Goal: Complete application form: Complete application form

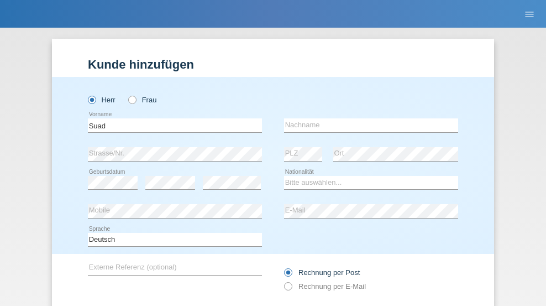
type input "Suad"
click at [367, 118] on input "text" at bounding box center [371, 125] width 174 height 14
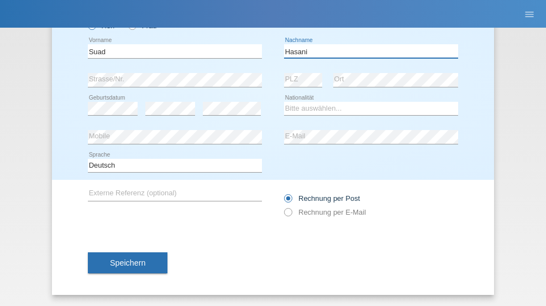
type input "Hasani"
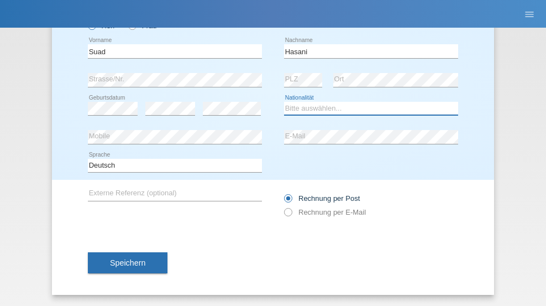
select select "SE"
select select "C"
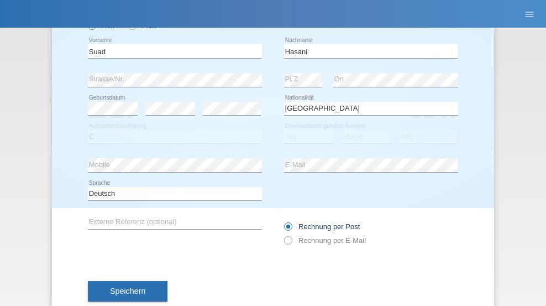
select select "04"
select select "10"
select select "2021"
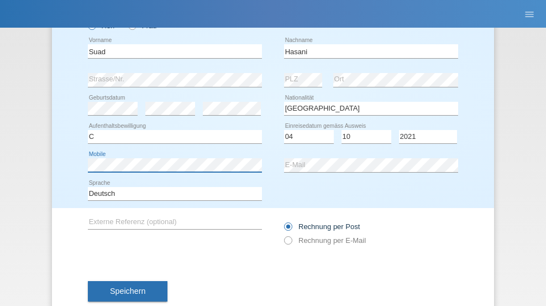
scroll to position [102, 0]
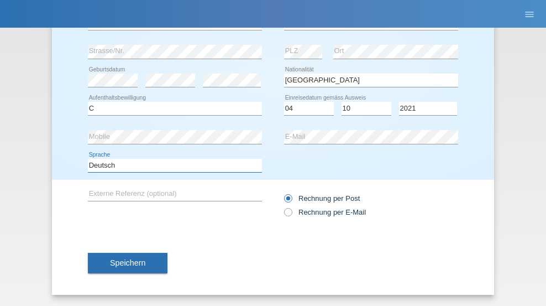
select select "en"
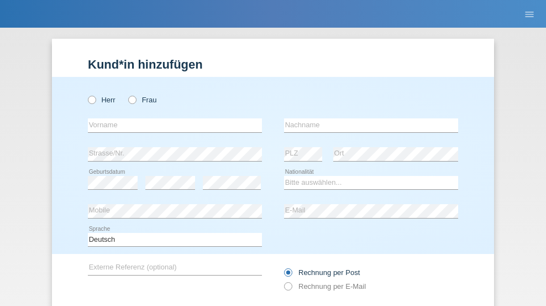
radio input "true"
click at [171, 118] on input "text" at bounding box center [175, 125] width 174 height 14
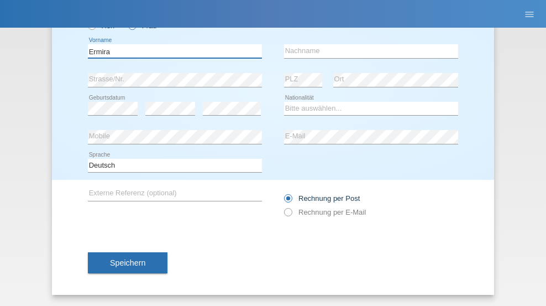
type input "Ermira"
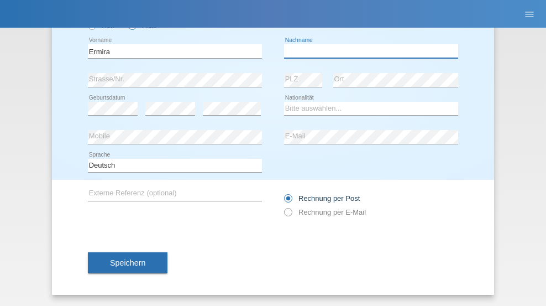
click at [367, 51] on input "text" at bounding box center [371, 51] width 174 height 14
type input "cakoni"
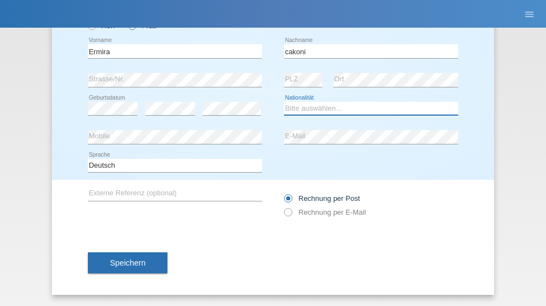
select select "IT"
select select "C"
select select "01"
select select "10"
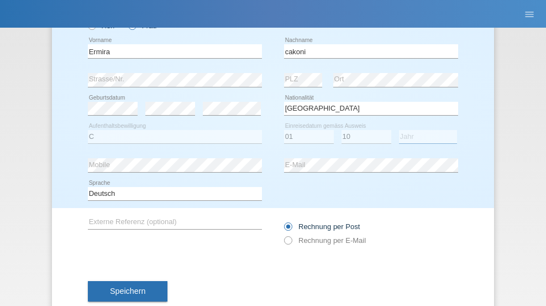
select select "2021"
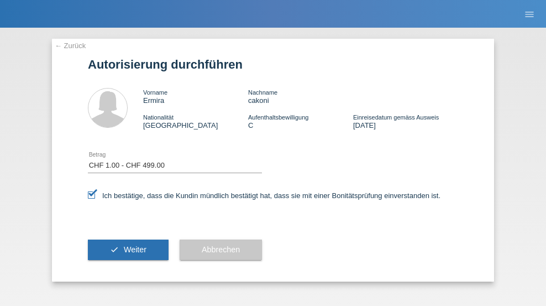
select select "1"
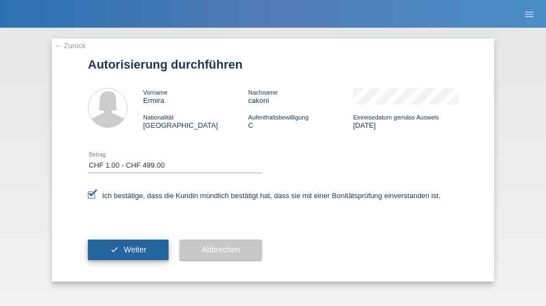
click at [128, 249] on span "Weiter" at bounding box center [135, 249] width 23 height 9
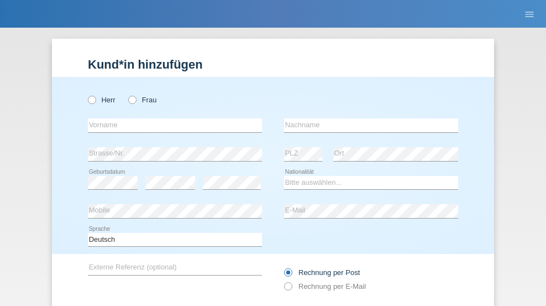
radio input "true"
click at [171, 118] on input "text" at bounding box center [175, 125] width 174 height 14
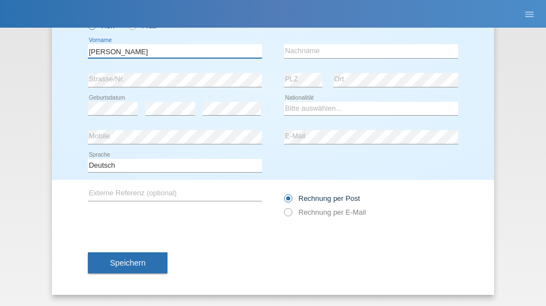
type input "Adriana"
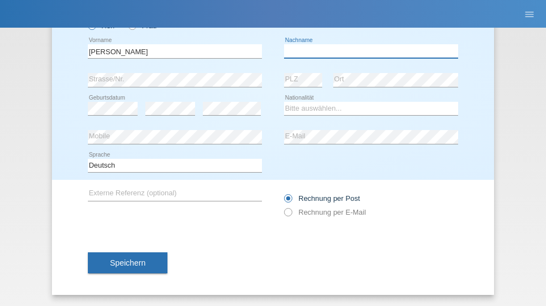
click at [367, 51] on input "text" at bounding box center [371, 51] width 174 height 14
type input "De sousa"
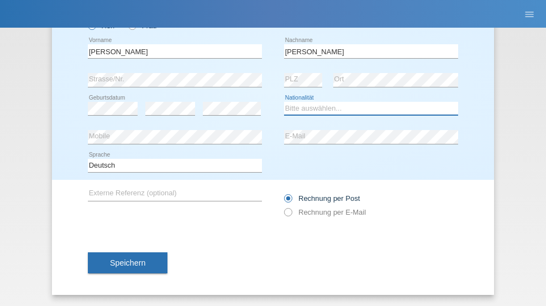
select select "PT"
select select "C"
select select "26"
select select "12"
select select "2005"
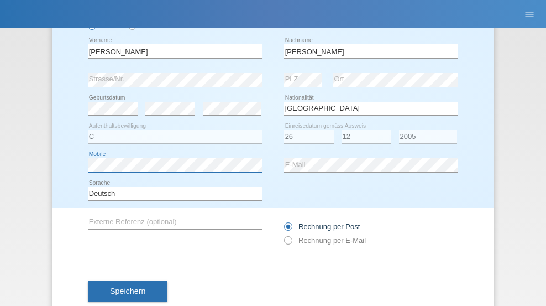
scroll to position [102, 0]
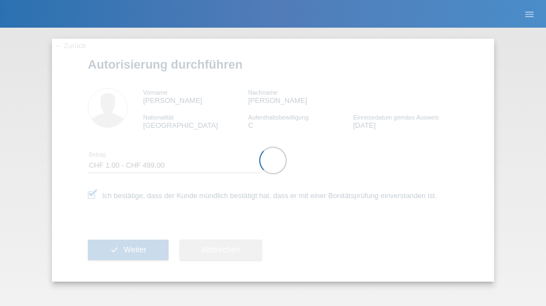
select select "1"
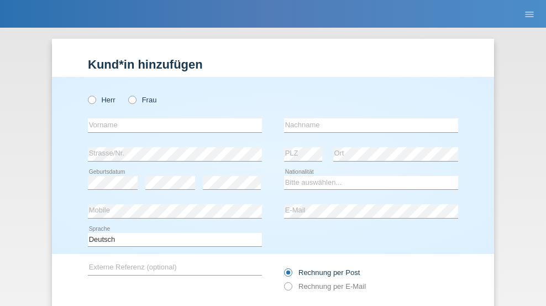
radio input "true"
click at [171, 118] on input "text" at bounding box center [175, 125] width 174 height 14
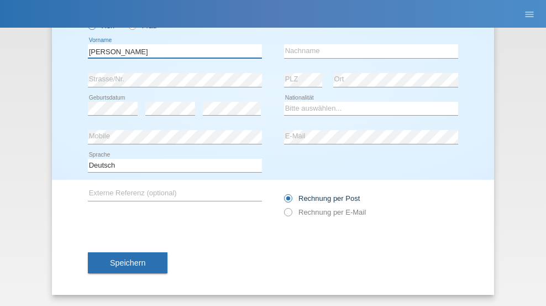
type input "[PERSON_NAME]"
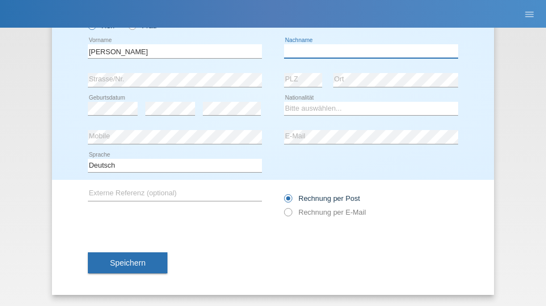
click at [367, 51] on input "text" at bounding box center [371, 51] width 174 height 14
type input "Baldussi"
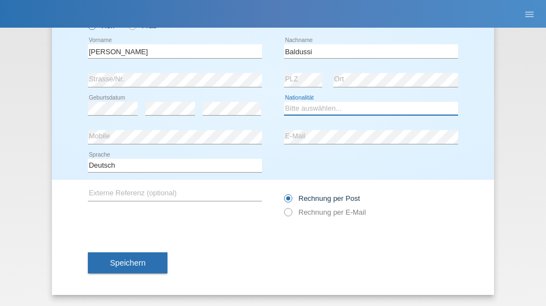
select select "CH"
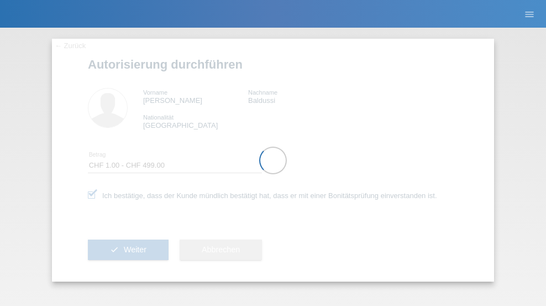
select select "1"
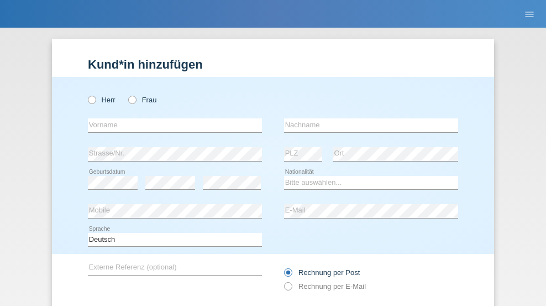
radio input "true"
click at [171, 118] on input "text" at bounding box center [175, 125] width 174 height 14
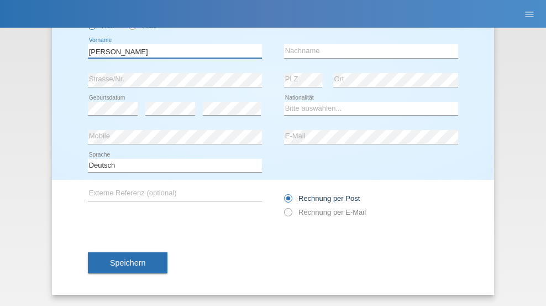
type input "Luna Tabea"
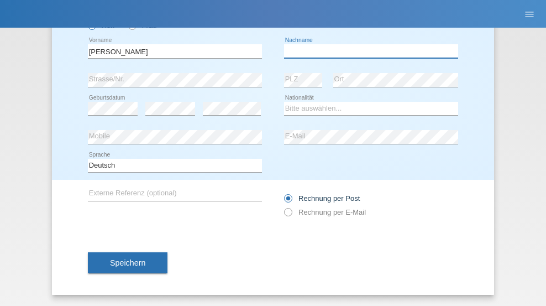
click at [367, 51] on input "text" at bounding box center [371, 51] width 174 height 14
type input "Hasler"
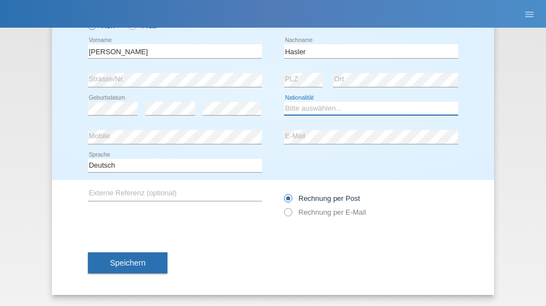
select select "CH"
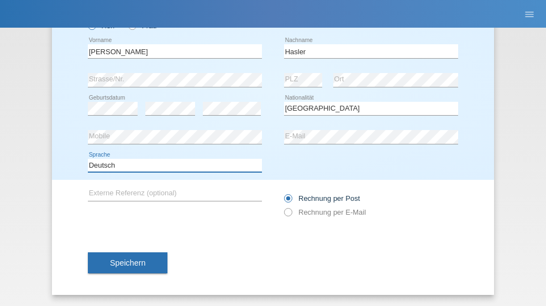
select select "en"
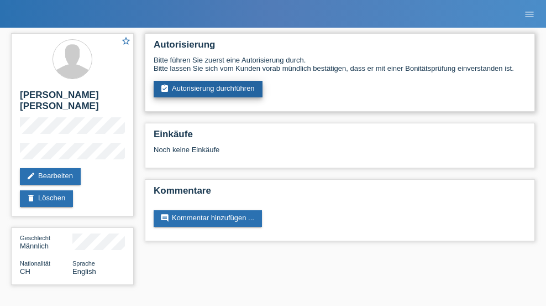
click at [208, 89] on link "assignment_turned_in Autorisierung durchführen" at bounding box center [208, 89] width 109 height 17
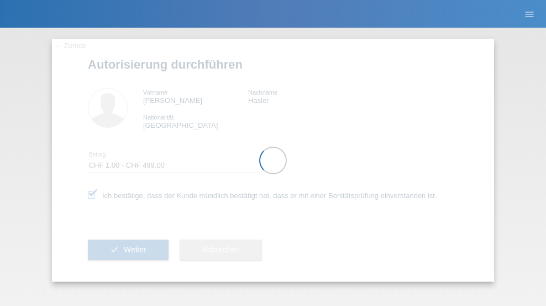
select select "1"
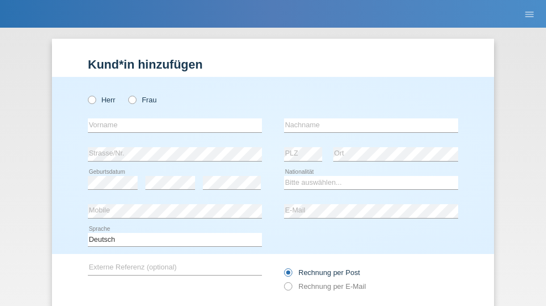
radio input "true"
click at [171, 118] on input "text" at bounding box center [175, 125] width 174 height 14
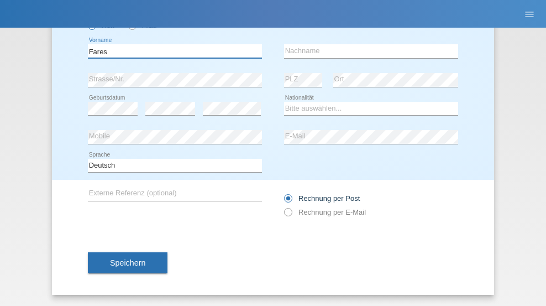
type input "Fares"
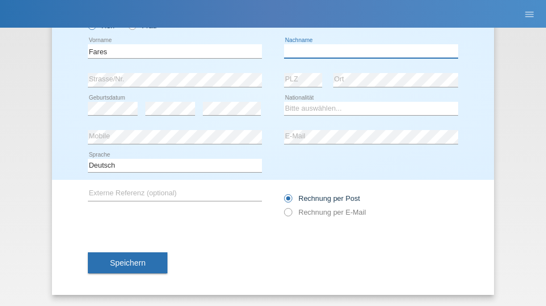
click at [367, 51] on input "text" at bounding box center [371, 51] width 174 height 14
type input "Ayadi"
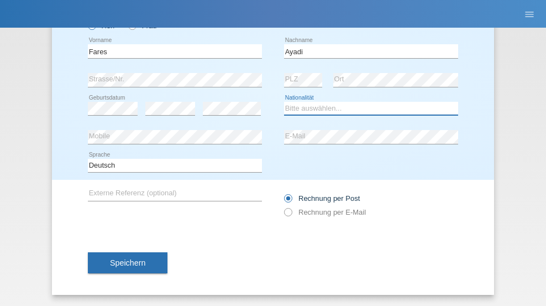
select select "DE"
select select "C"
select select "16"
select select "09"
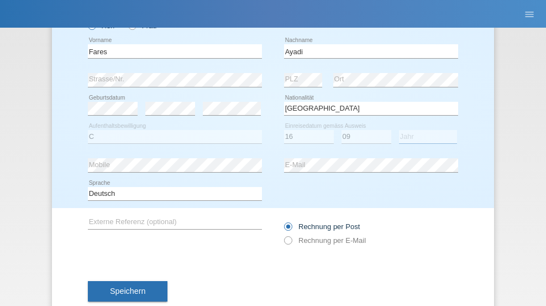
select select "2013"
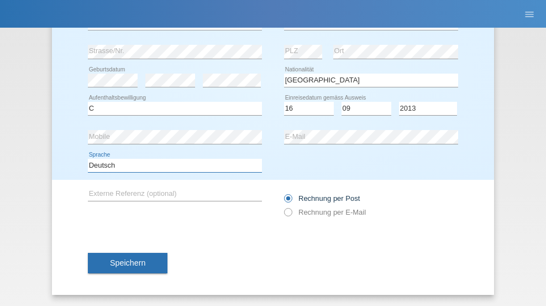
select select "en"
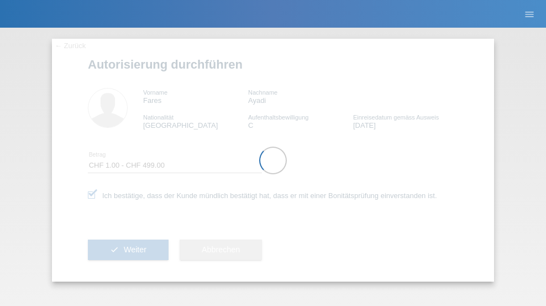
select select "1"
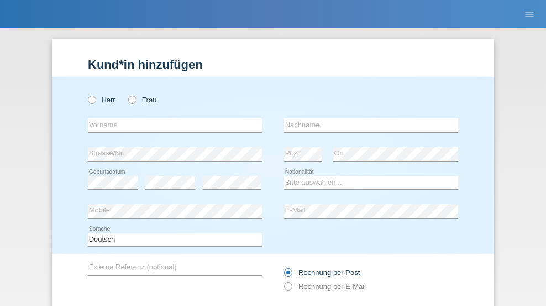
radio input "true"
click at [171, 118] on input "text" at bounding box center [175, 125] width 174 height 14
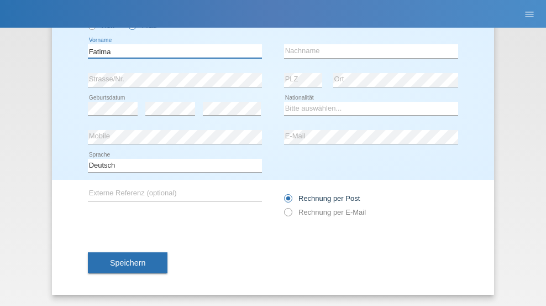
type input "Fatima"
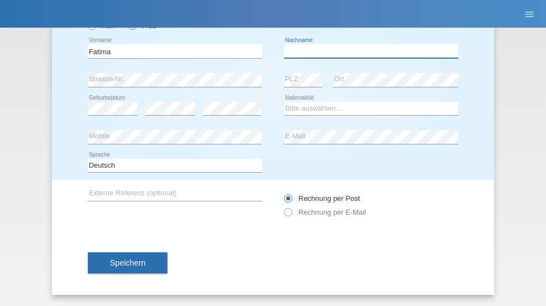
click at [367, 51] on input "text" at bounding box center [371, 51] width 174 height 14
type input "[PERSON_NAME]"
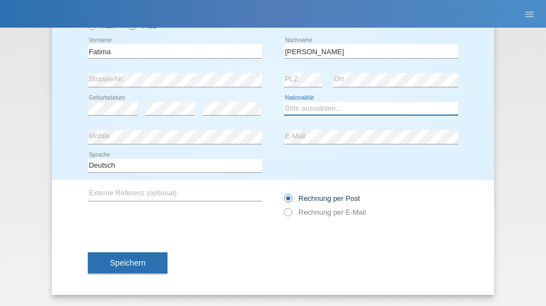
select select "PT"
select select "C"
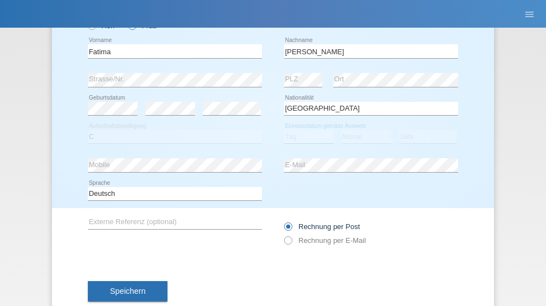
select select "17"
select select "09"
select select "2021"
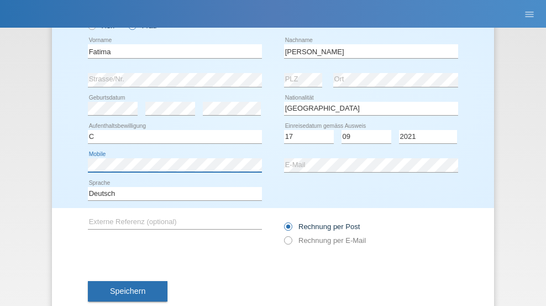
scroll to position [102, 0]
